Goal: Information Seeking & Learning: Check status

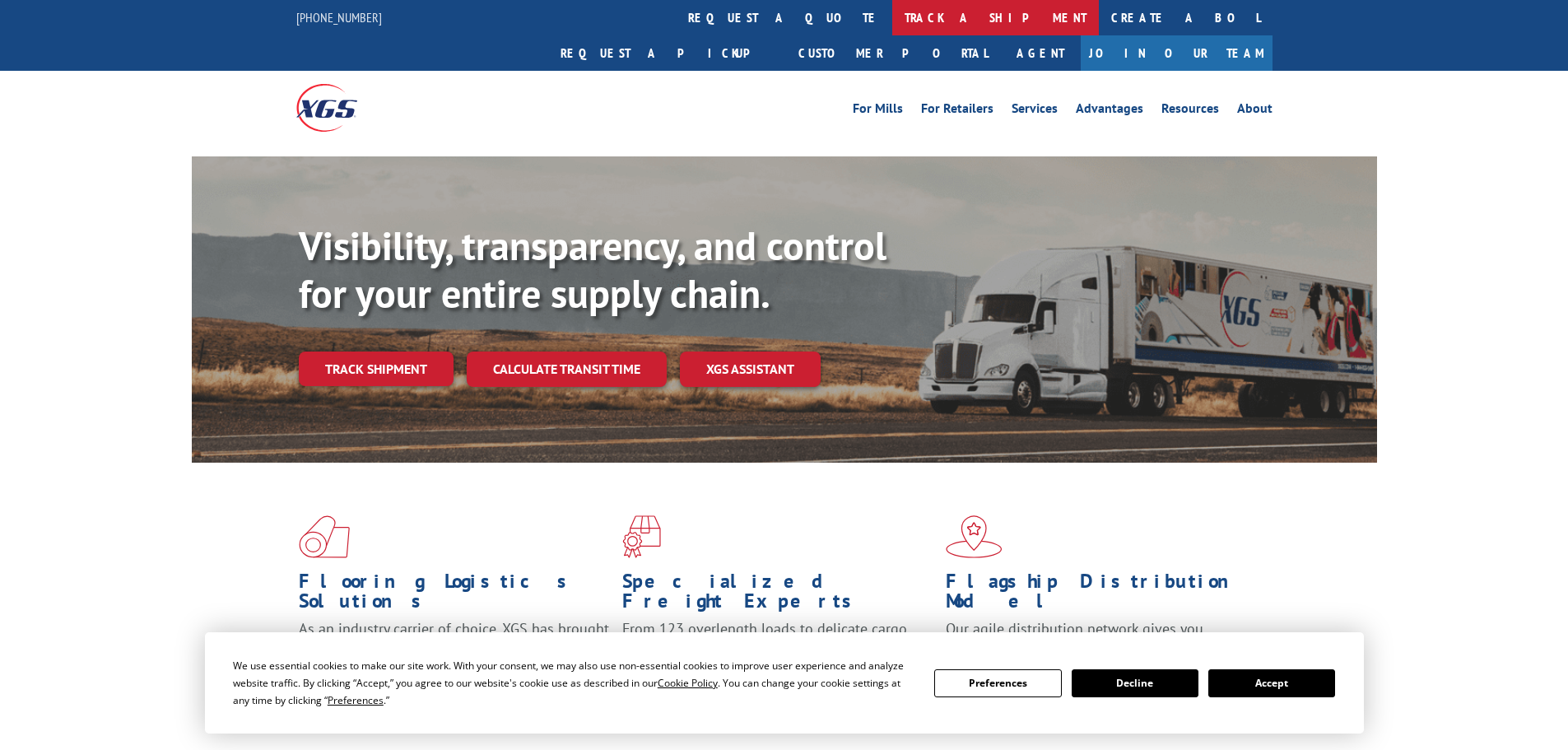
click at [892, 15] on link "track a shipment" at bounding box center [995, 18] width 207 height 36
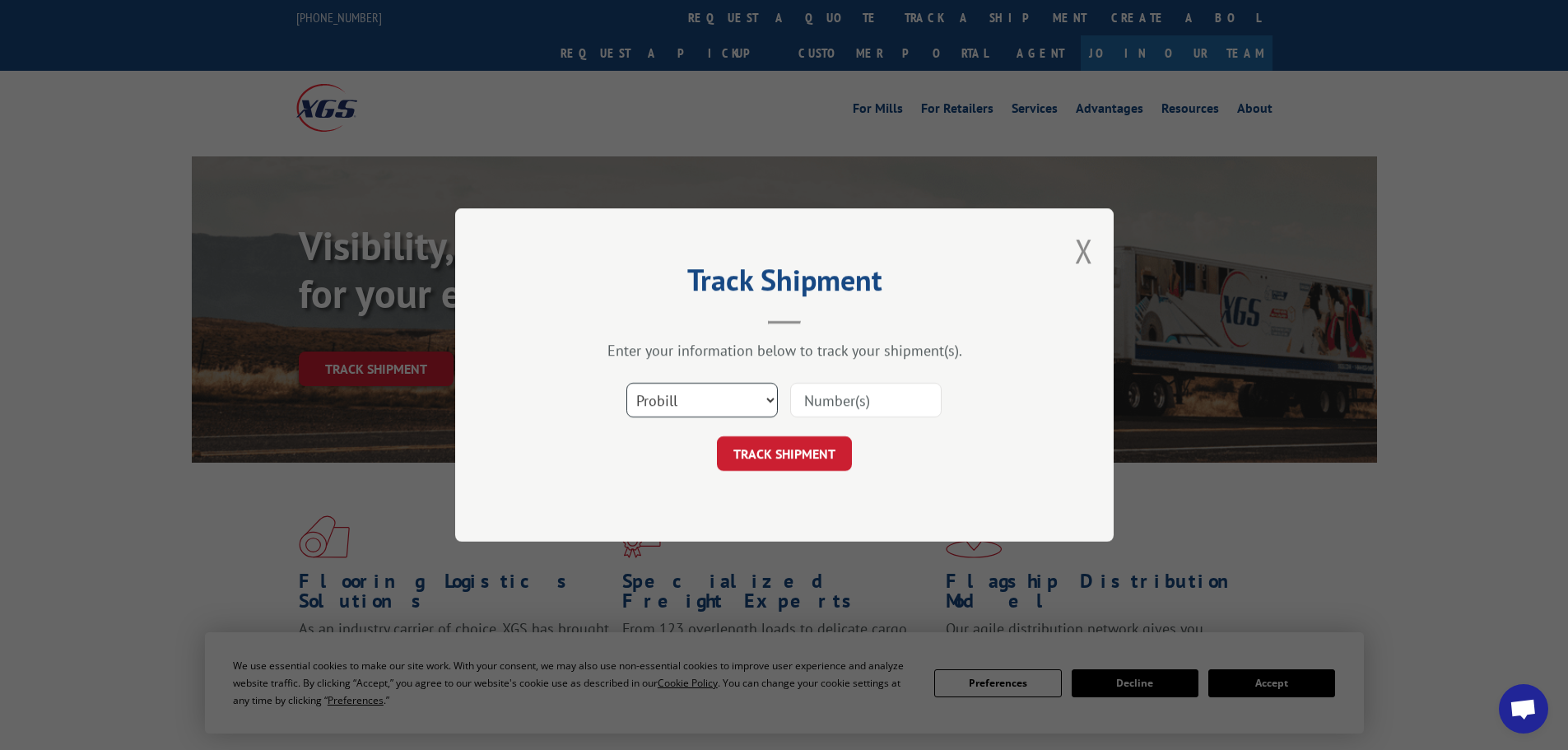
click at [705, 401] on select "Select category... Probill BOL PO" at bounding box center [702, 400] width 151 height 35
select select "po"
click at [626, 383] on select "Select category... Probill BOL PO" at bounding box center [702, 400] width 151 height 35
click at [855, 395] on input at bounding box center [866, 400] width 151 height 35
paste input "59535653"
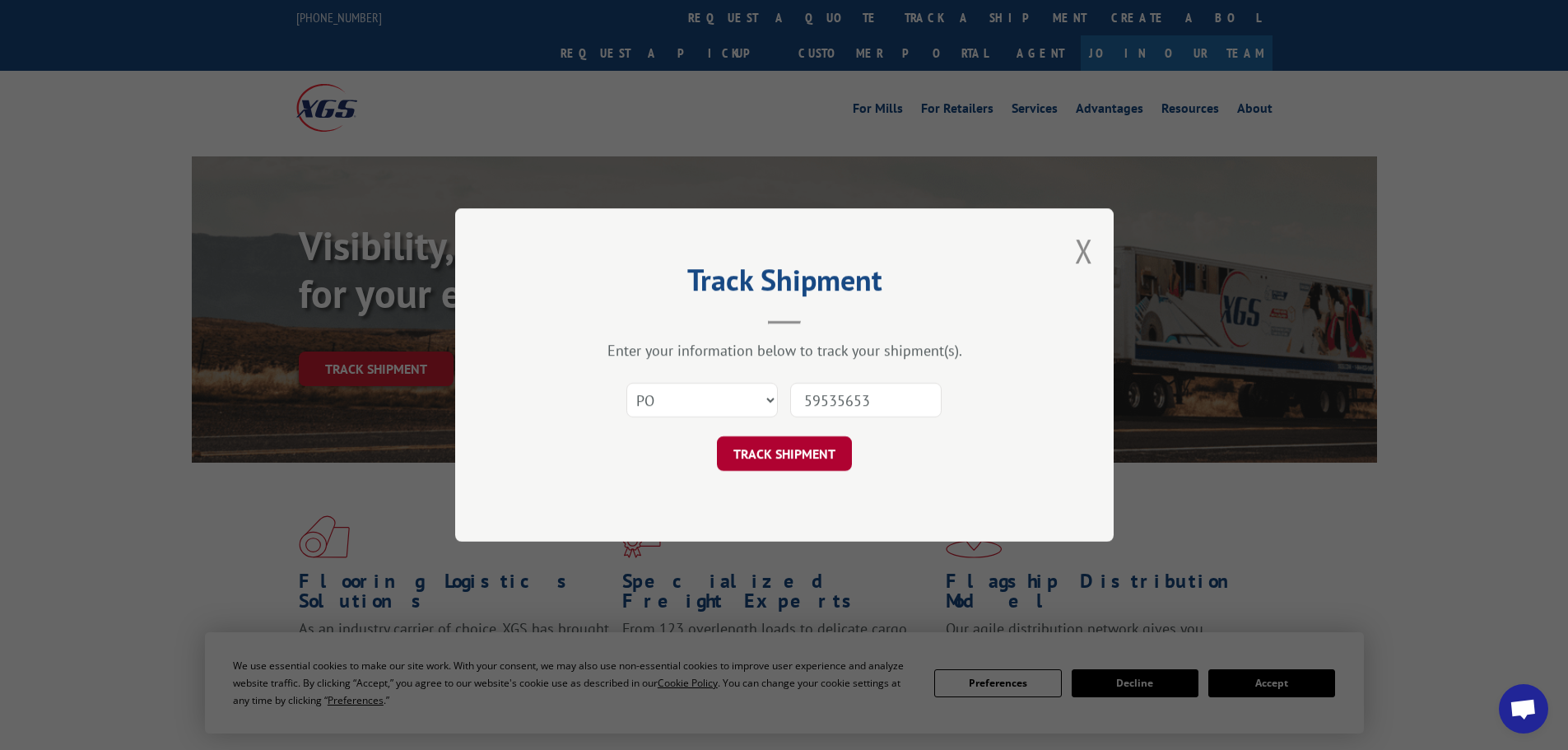
type input "59535653"
click at [837, 458] on button "TRACK SHIPMENT" at bounding box center [784, 453] width 135 height 35
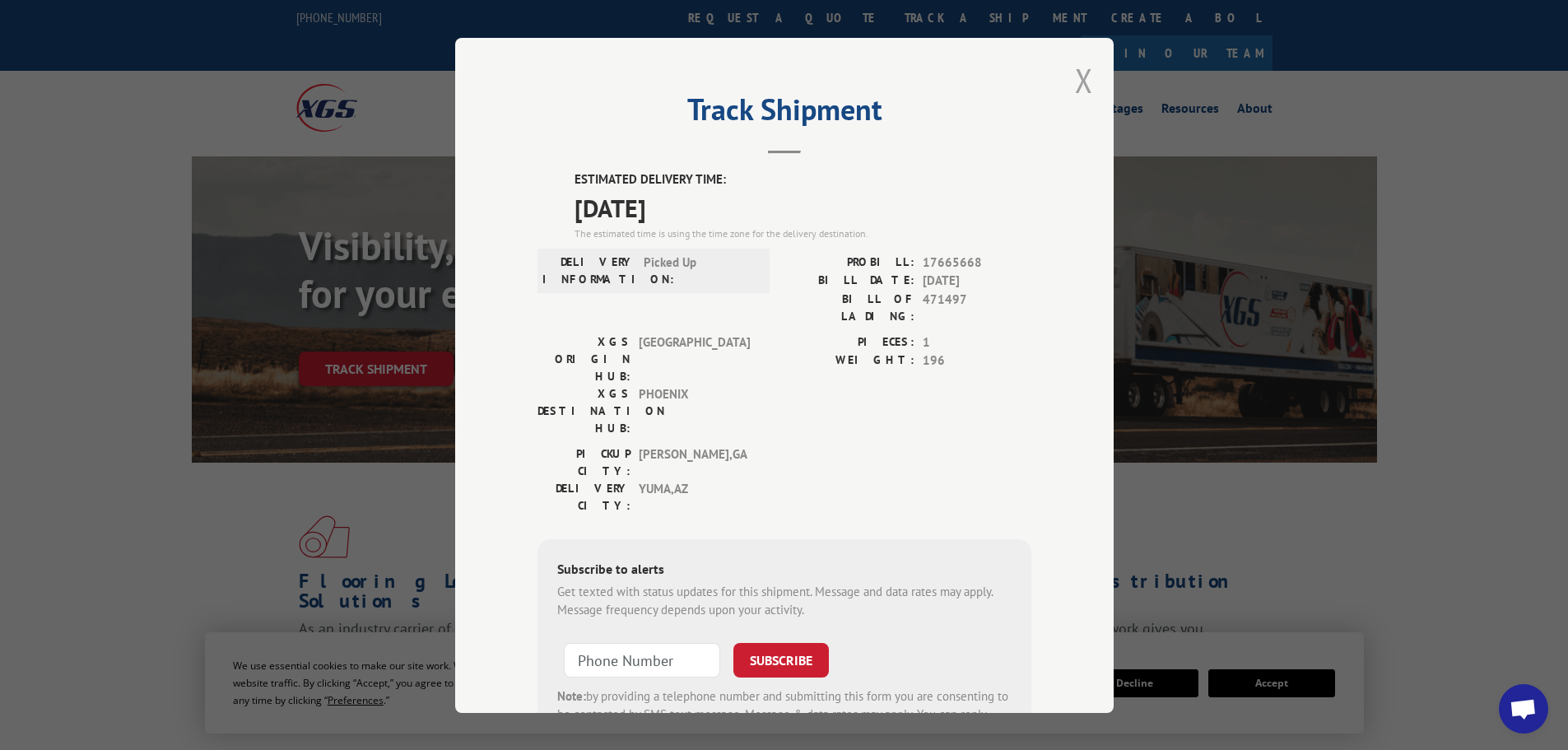
click at [1079, 79] on button "Close modal" at bounding box center [1084, 80] width 18 height 43
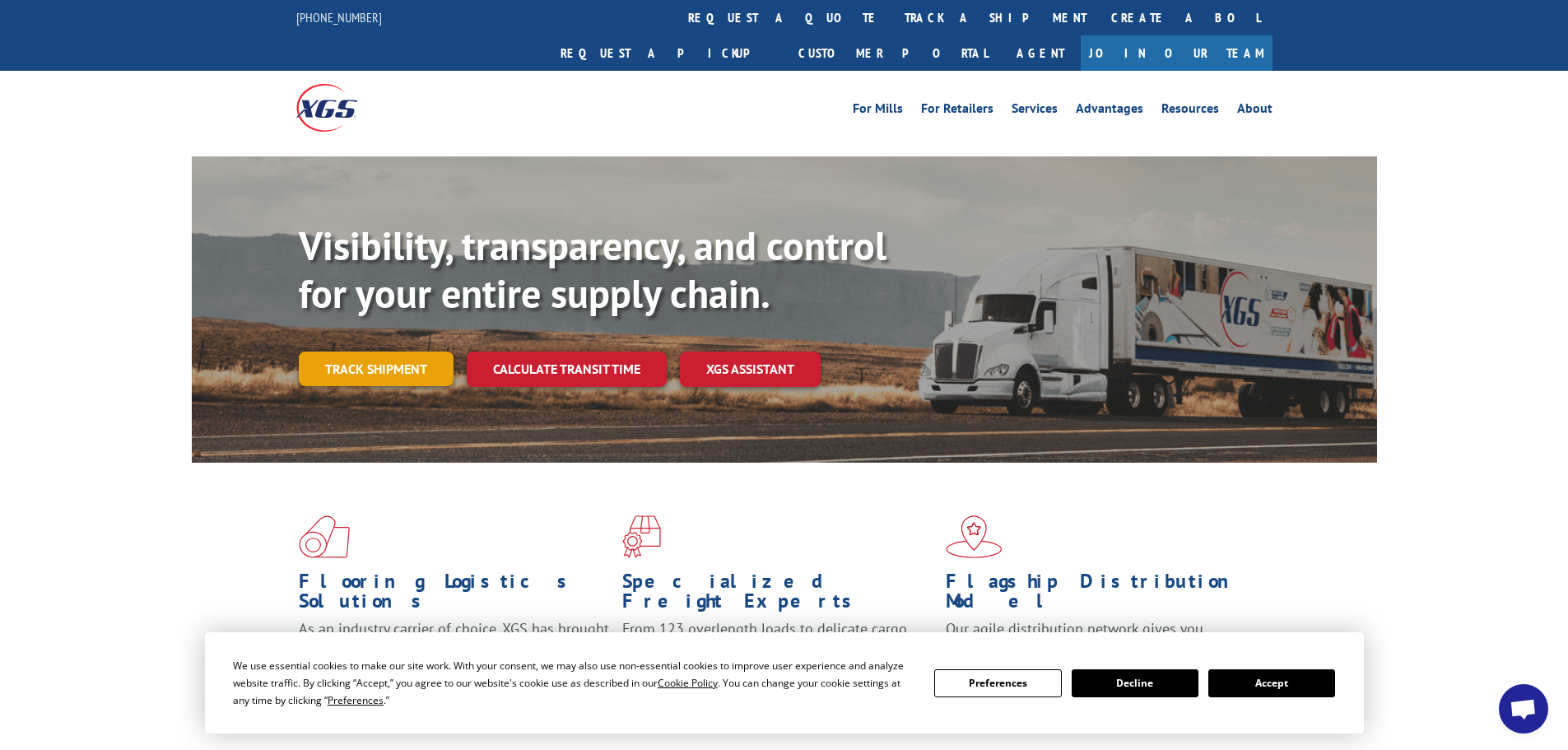
click at [385, 352] on link "Track shipment" at bounding box center [376, 369] width 155 height 35
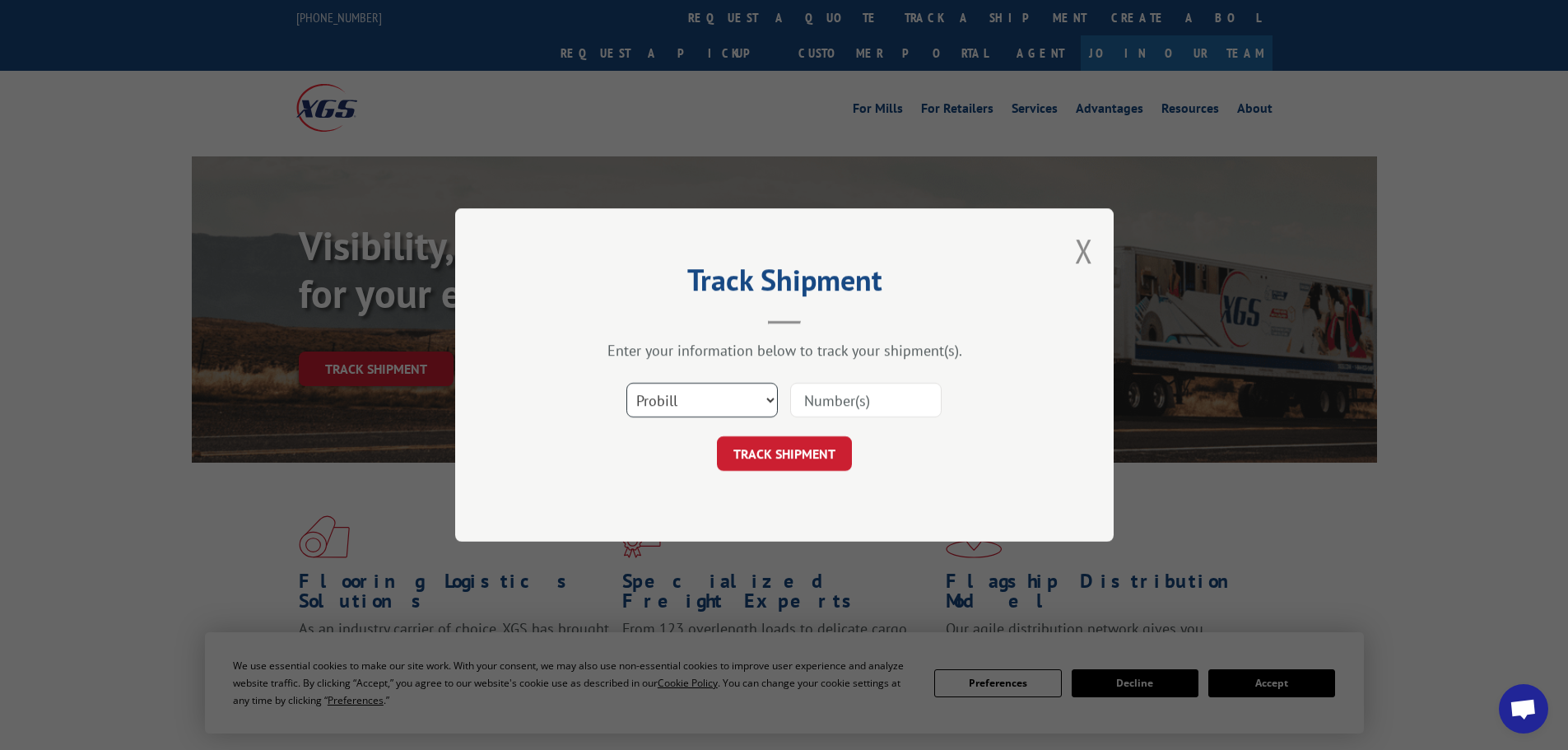
click at [705, 400] on select "Select category... Probill BOL PO" at bounding box center [702, 400] width 151 height 35
select select "po"
click at [626, 383] on select "Select category... Probill BOL PO" at bounding box center [702, 400] width 151 height 35
click at [824, 403] on input at bounding box center [866, 400] width 151 height 35
paste input "59535674"
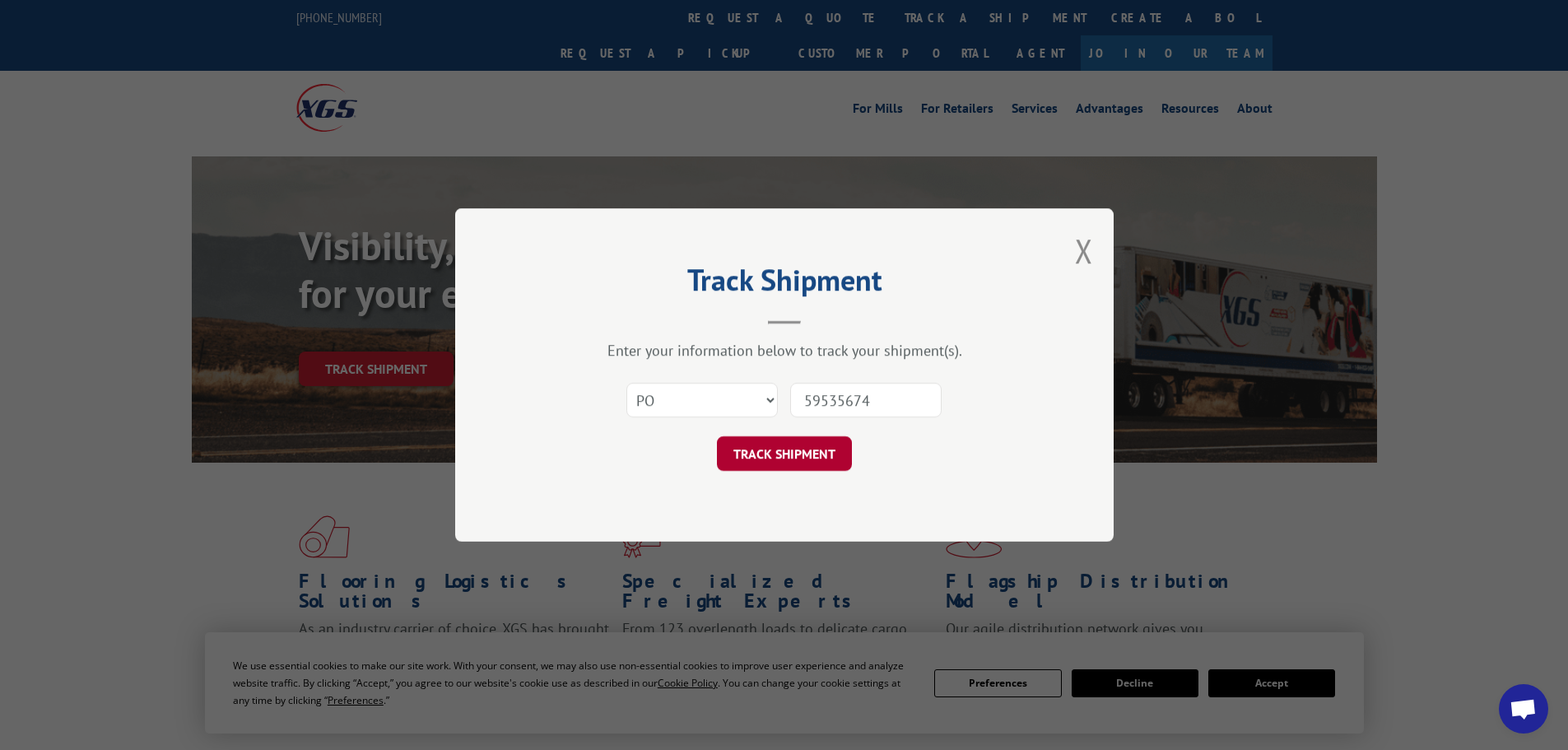
type input "59535674"
click at [779, 469] on button "TRACK SHIPMENT" at bounding box center [784, 453] width 135 height 35
